Goal: Check status: Check status

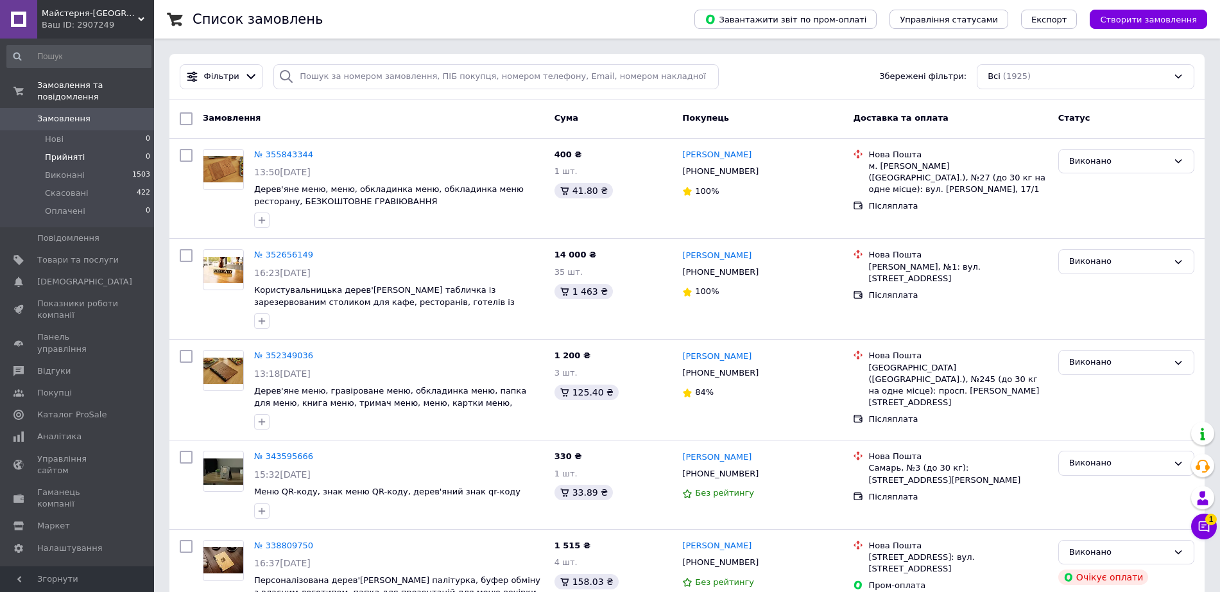
click at [74, 151] on span "Прийняті" at bounding box center [65, 157] width 40 height 12
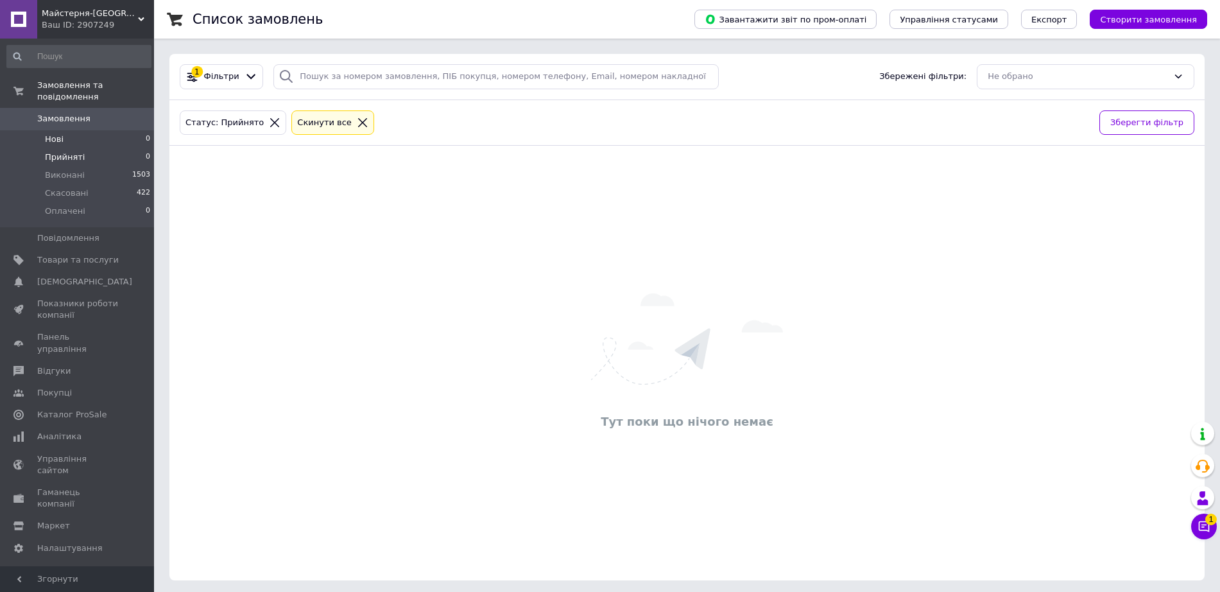
click at [94, 130] on li "Нові 0" at bounding box center [79, 139] width 158 height 18
click at [1128, 384] on div "Тут поки що нічого немає" at bounding box center [686, 363] width 1035 height 409
click at [1200, 527] on icon at bounding box center [1204, 526] width 13 height 13
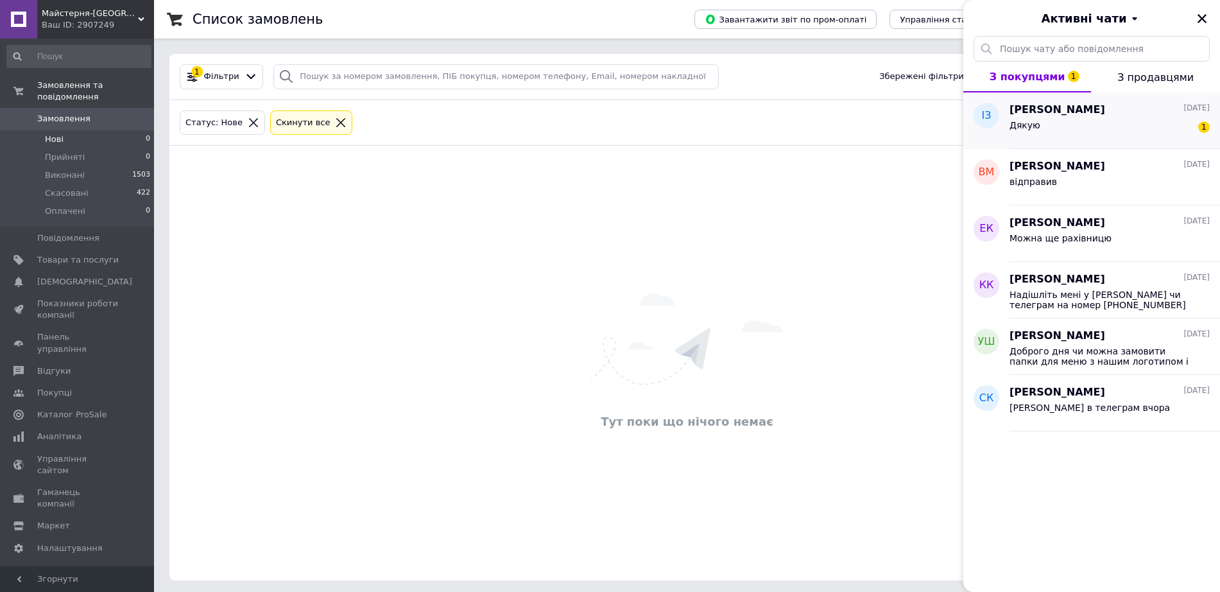
click at [1066, 118] on div "Дякую 1" at bounding box center [1110, 127] width 200 height 21
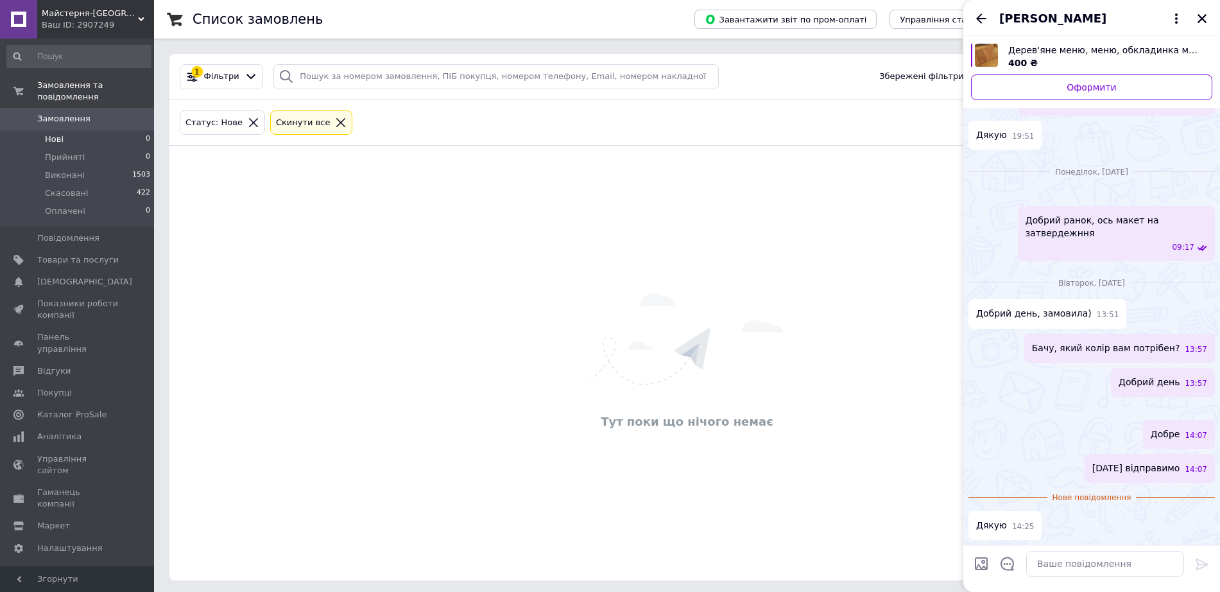
scroll to position [1223, 0]
click at [437, 184] on div "Тут поки що нічого немає" at bounding box center [686, 363] width 1035 height 409
click at [447, 186] on div "Тут поки що нічого немає" at bounding box center [686, 363] width 1035 height 409
click at [1202, 27] on div "[PERSON_NAME]" at bounding box center [1091, 18] width 257 height 36
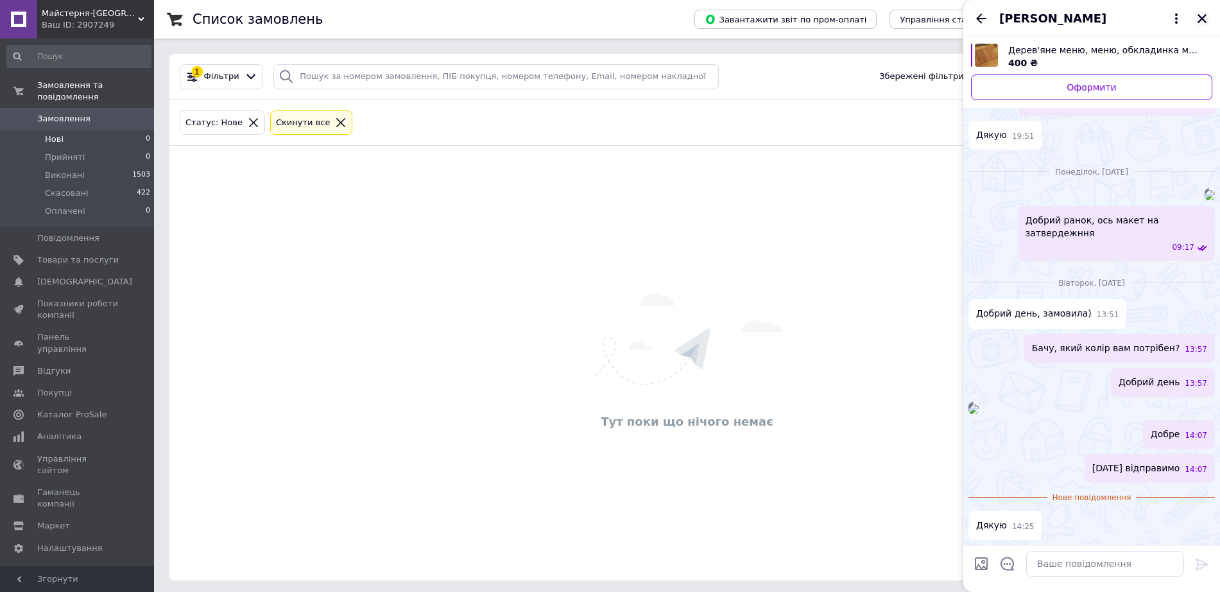
click at [1202, 26] on button "Закрити" at bounding box center [1202, 18] width 15 height 15
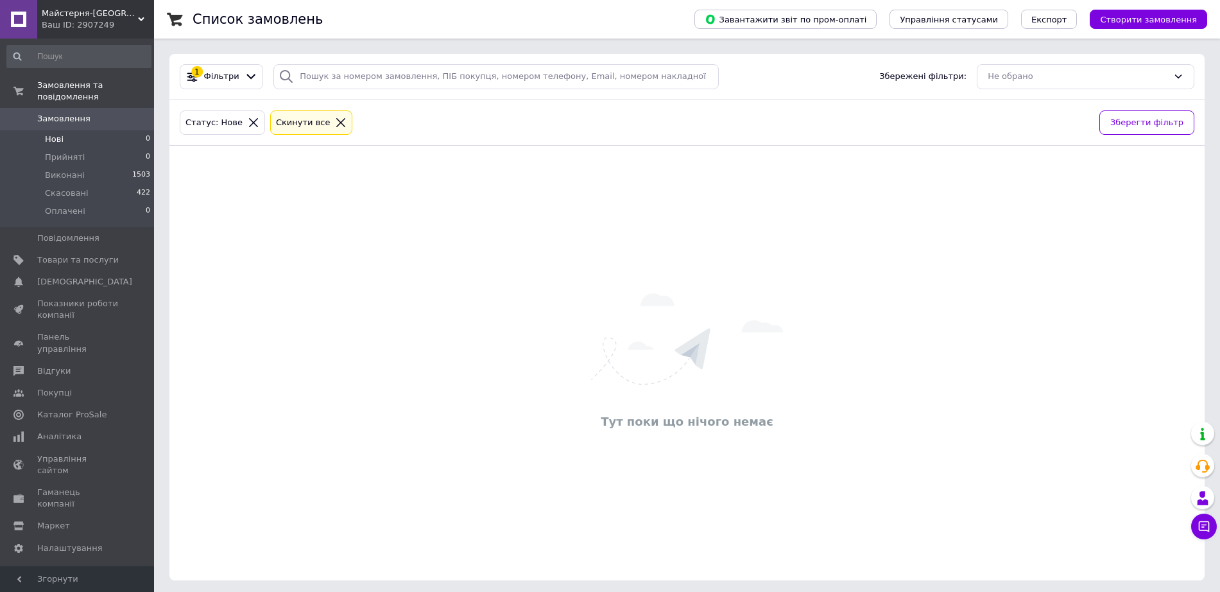
drag, startPoint x: 1096, startPoint y: 276, endPoint x: 903, endPoint y: 334, distance: 201.0
click at [1096, 277] on div "Тут поки що нічого немає" at bounding box center [686, 363] width 1035 height 409
